Goal: Check status: Check status

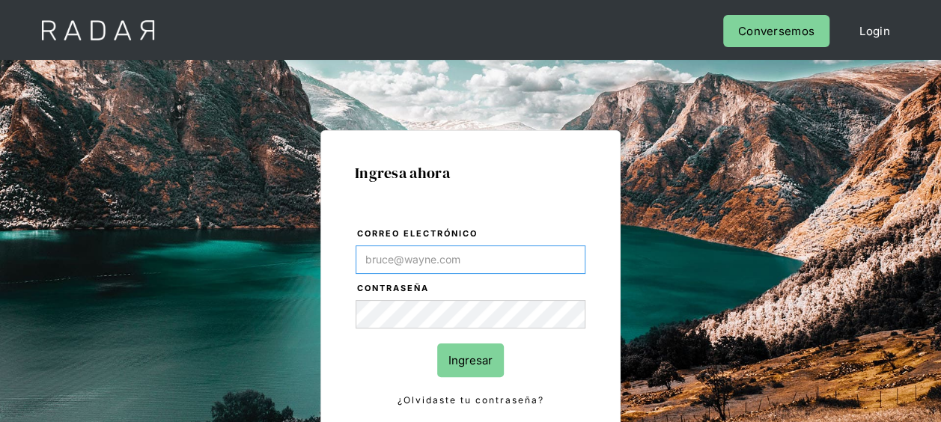
paste input "[PERSON_NAME][EMAIL_ADDRESS][PERSON_NAME][DOMAIN_NAME]"
type input "[PERSON_NAME][EMAIL_ADDRESS][PERSON_NAME][DOMAIN_NAME]"
click at [471, 352] on input "Ingresar" at bounding box center [470, 360] width 67 height 34
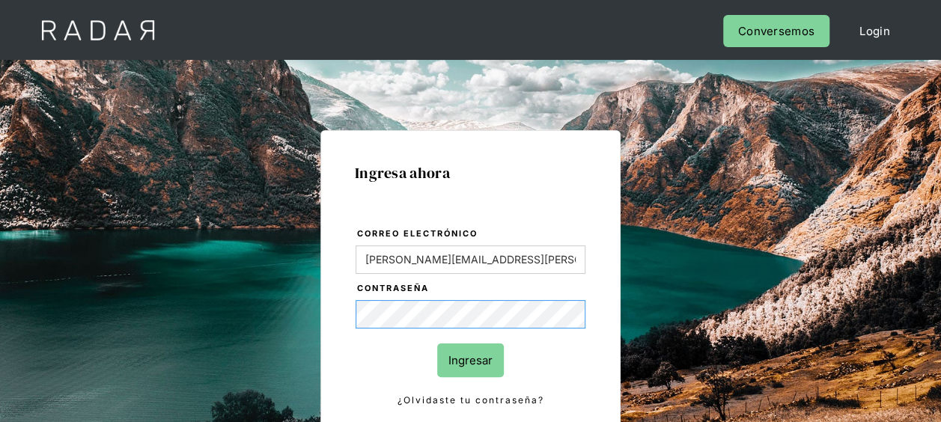
click at [189, 303] on div "Ingresa ahora Correo electrónico [PERSON_NAME][EMAIL_ADDRESS][PERSON_NAME][DOMA…" at bounding box center [470, 337] width 703 height 465
click at [471, 355] on input "Ingresar" at bounding box center [470, 360] width 67 height 34
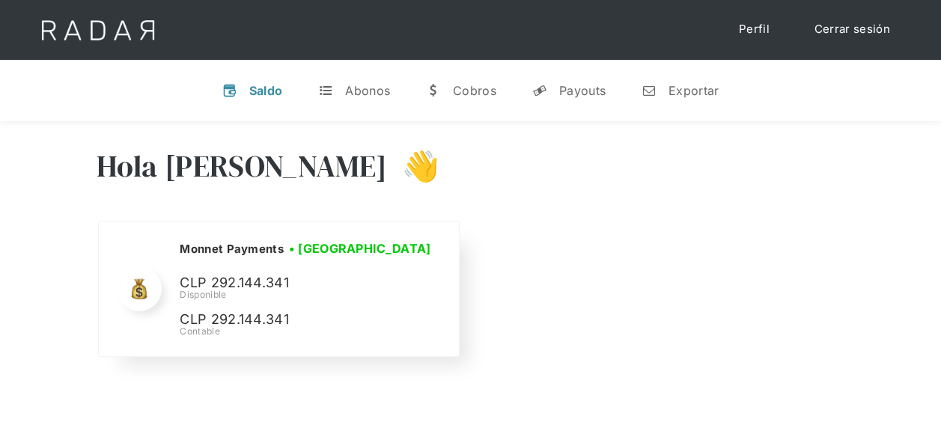
click at [222, 283] on p "CLP 292.144.341" at bounding box center [292, 283] width 224 height 22
copy p "292.144.341"
